Goal: Navigation & Orientation: Find specific page/section

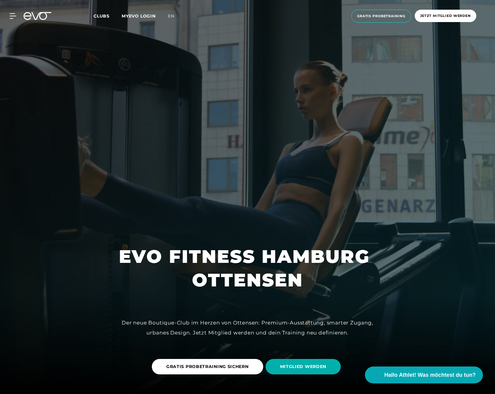
click at [107, 15] on span "Clubs" at bounding box center [102, 15] width 16 height 5
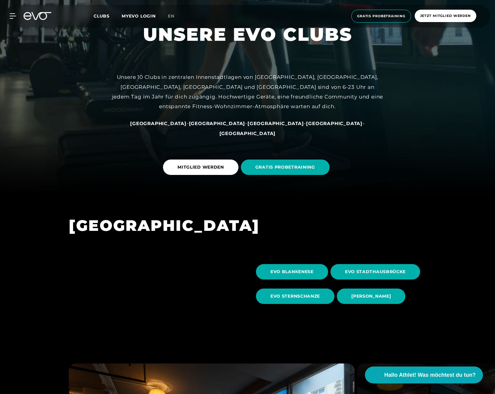
scroll to position [201, 0]
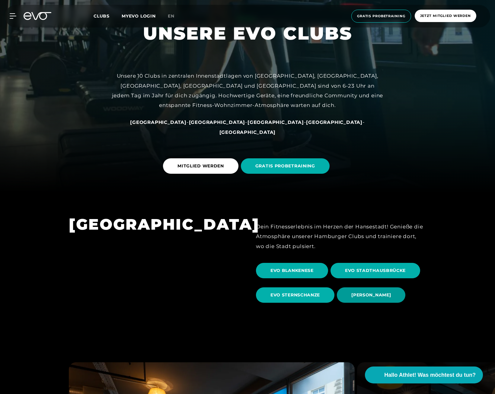
click at [387, 291] on span "[PERSON_NAME]" at bounding box center [371, 294] width 69 height 15
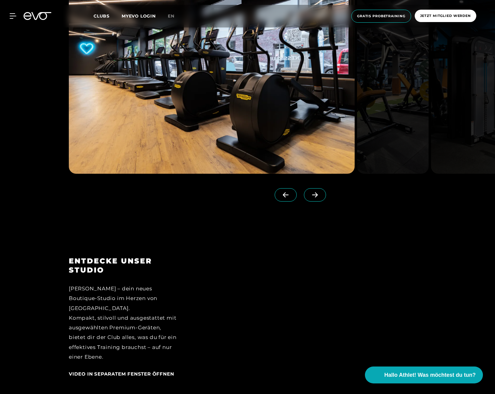
scroll to position [838, 0]
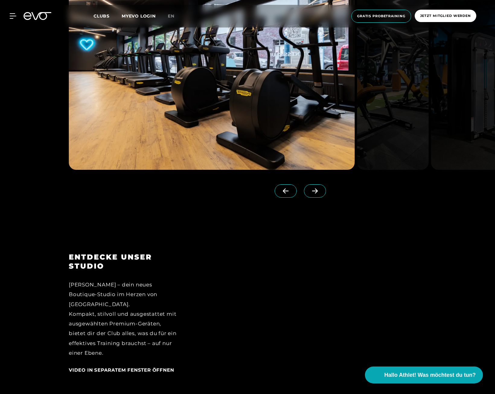
click at [311, 191] on icon at bounding box center [315, 190] width 11 height 5
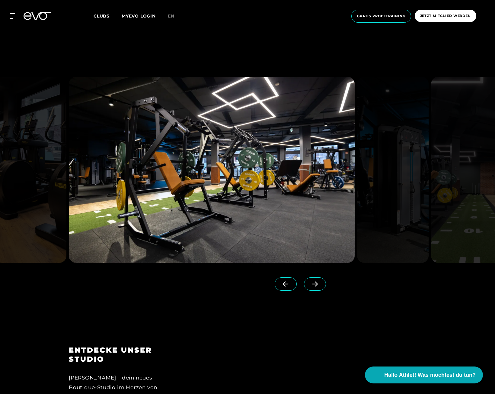
scroll to position [743, 0]
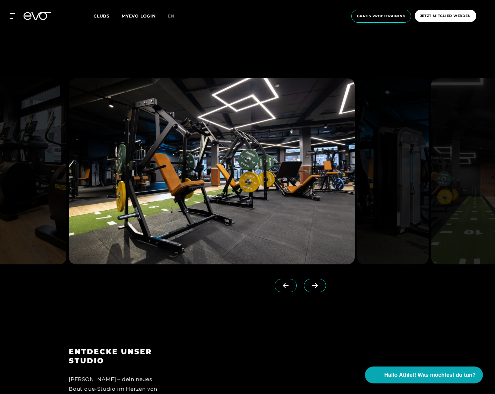
click at [304, 286] on span at bounding box center [315, 285] width 22 height 13
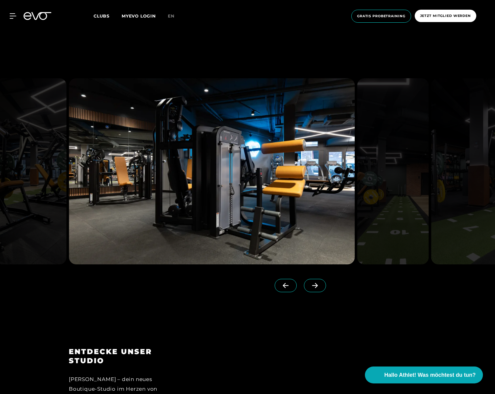
click at [304, 286] on span at bounding box center [315, 285] width 22 height 13
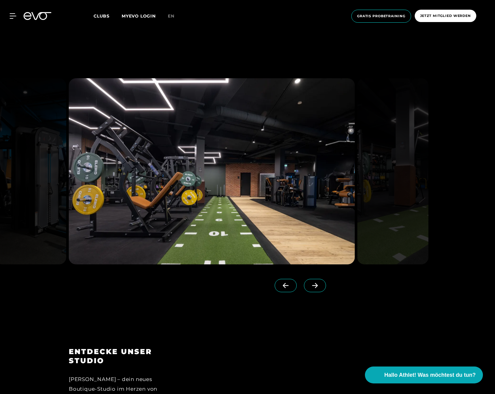
click at [304, 286] on span at bounding box center [315, 285] width 22 height 13
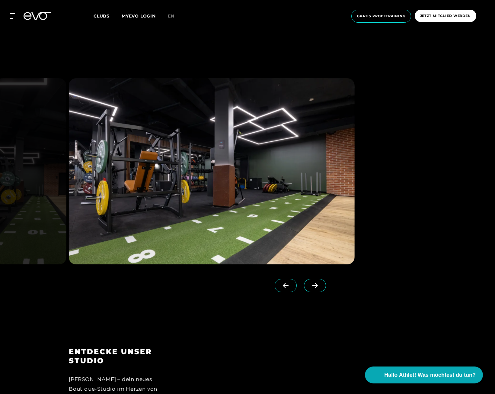
click at [304, 286] on span at bounding box center [315, 285] width 22 height 13
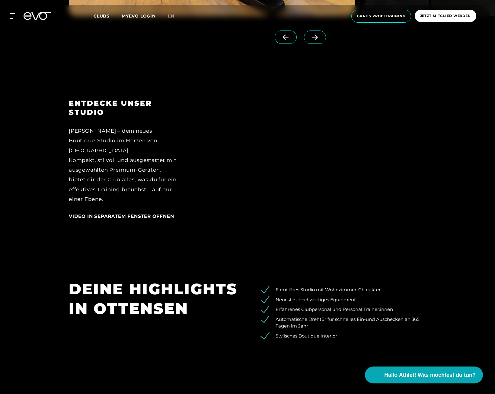
scroll to position [995, 0]
